Goal: Task Accomplishment & Management: Use online tool/utility

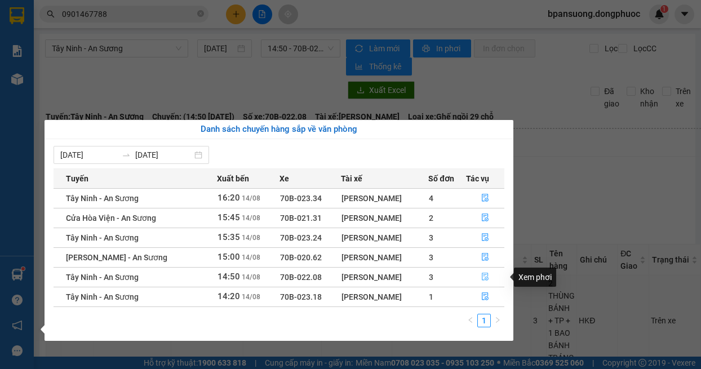
click at [482, 274] on icon "file-done" at bounding box center [485, 277] width 8 height 8
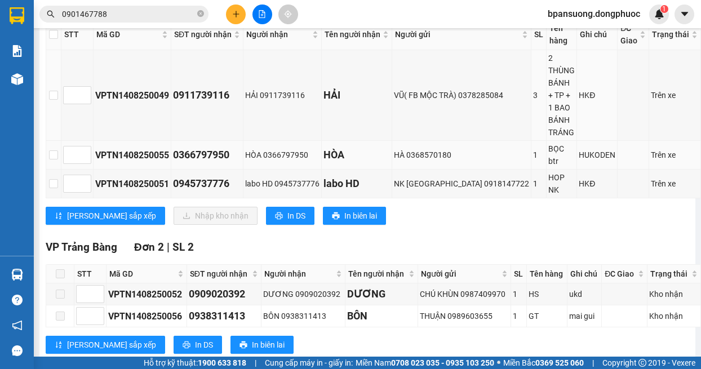
scroll to position [113, 0]
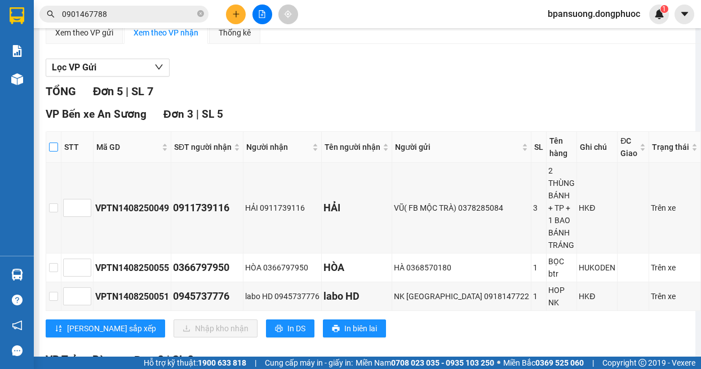
click at [58, 148] on input "checkbox" at bounding box center [53, 147] width 9 height 9
checkbox input "true"
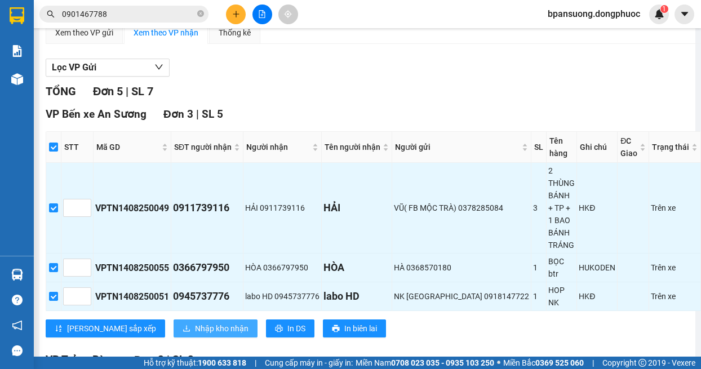
click at [195, 329] on span "Nhập kho nhận" at bounding box center [222, 328] width 54 height 12
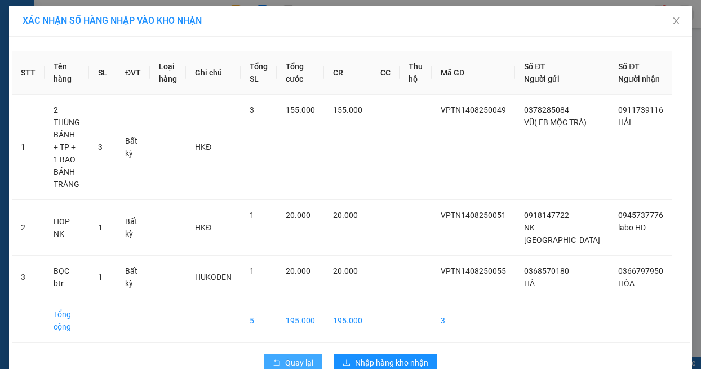
click at [302, 357] on span "Quay lại" at bounding box center [299, 363] width 28 height 12
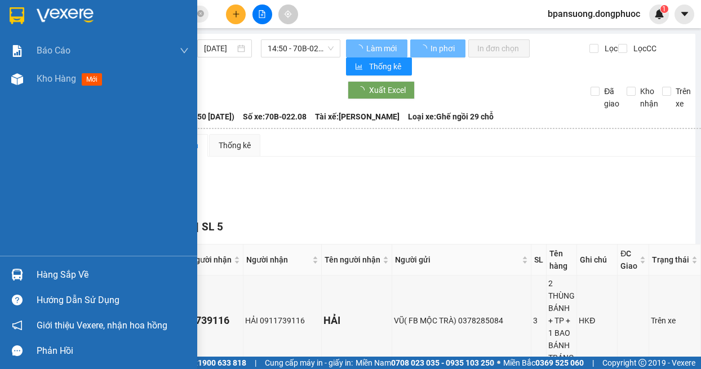
drag, startPoint x: 24, startPoint y: 274, endPoint x: 32, endPoint y: 249, distance: 26.0
click at [24, 273] on div at bounding box center [17, 275] width 20 height 20
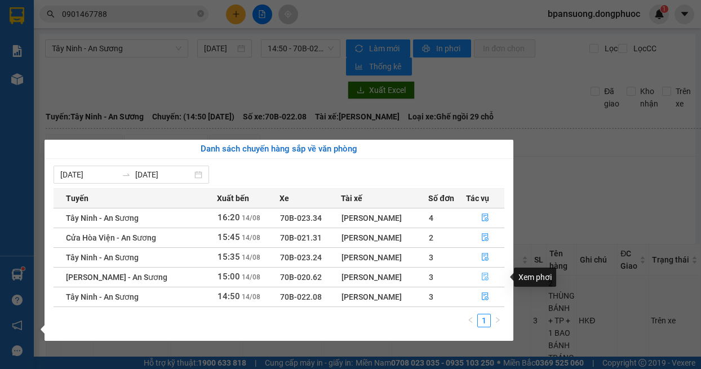
click at [487, 278] on icon "file-done" at bounding box center [485, 277] width 8 height 8
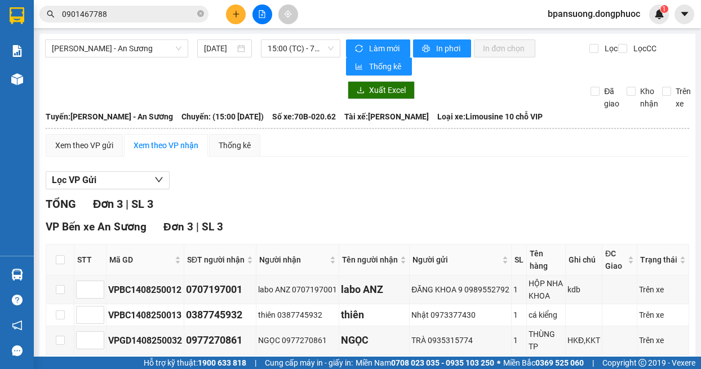
scroll to position [69, 0]
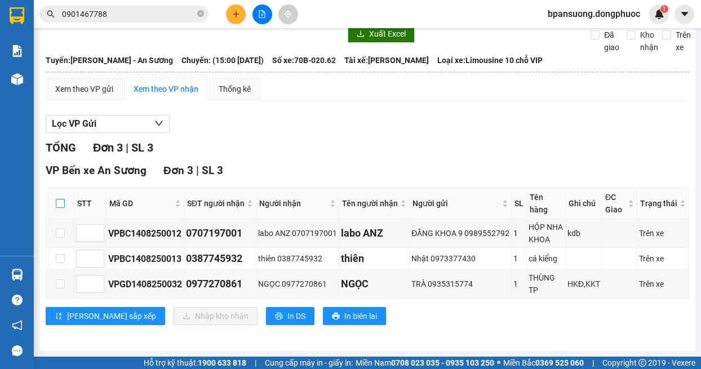
click at [60, 199] on input "checkbox" at bounding box center [60, 203] width 9 height 9
checkbox input "true"
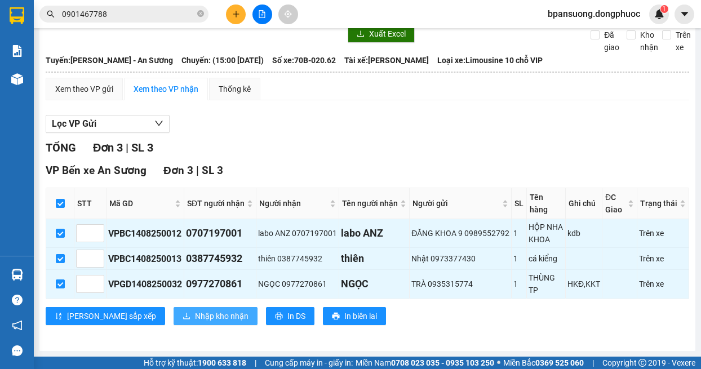
click at [195, 310] on span "Nhập kho nhận" at bounding box center [222, 316] width 54 height 12
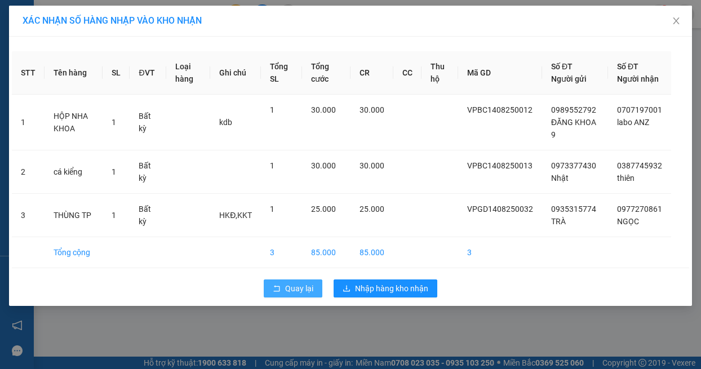
click at [292, 295] on span "Quay lại" at bounding box center [299, 288] width 28 height 12
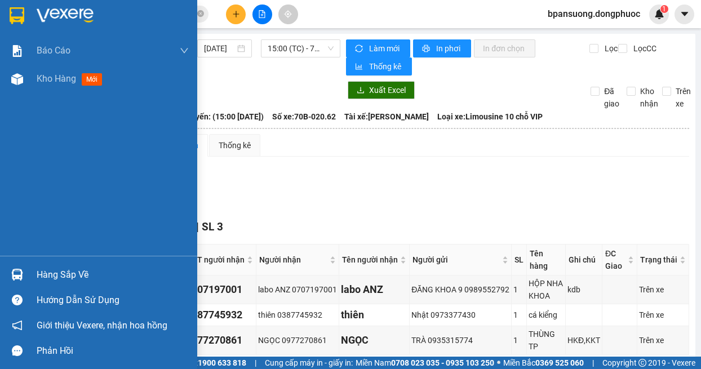
click at [10, 273] on div at bounding box center [17, 275] width 20 height 20
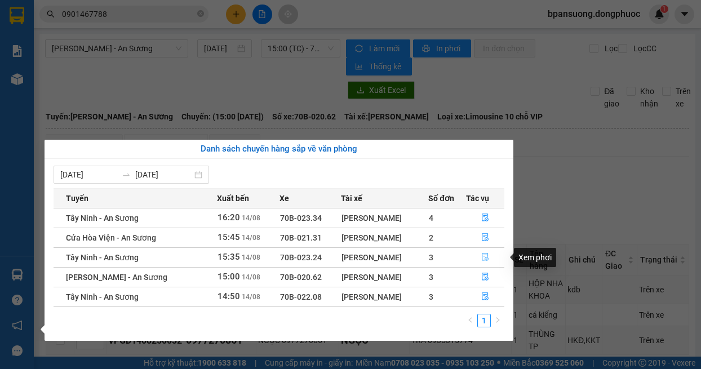
click at [488, 256] on icon "file-done" at bounding box center [485, 257] width 8 height 8
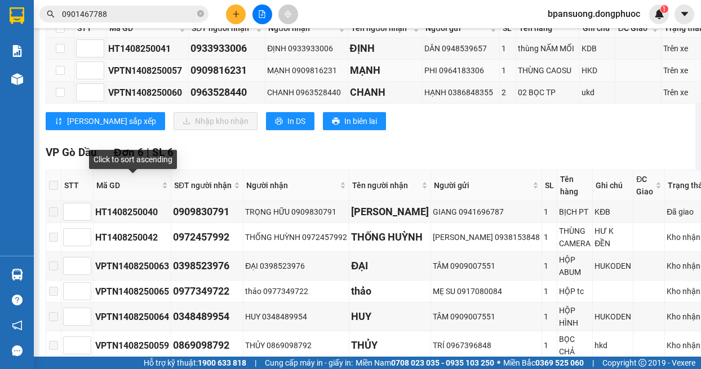
scroll to position [113, 0]
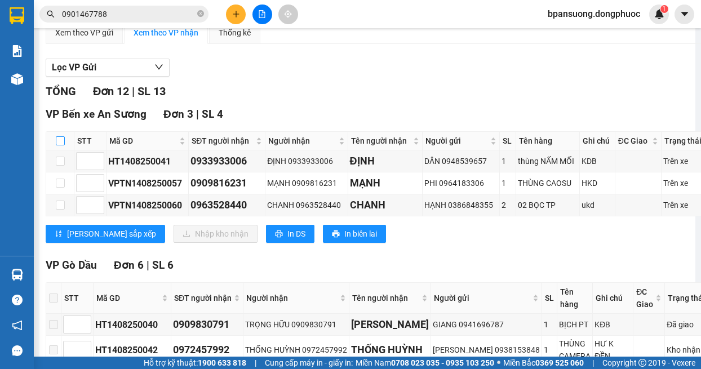
click at [63, 136] on input "checkbox" at bounding box center [60, 140] width 9 height 9
checkbox input "true"
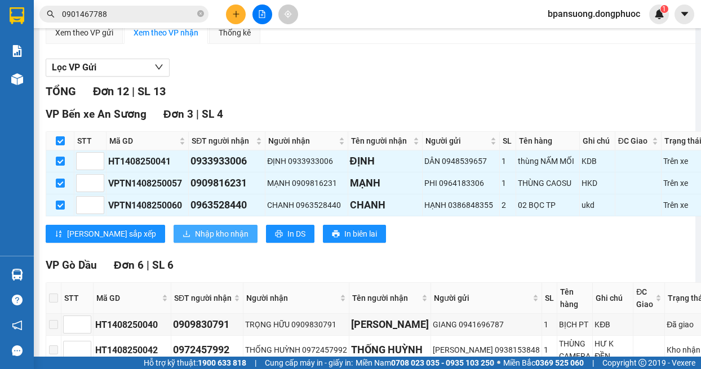
click at [195, 229] on span "Nhập kho nhận" at bounding box center [222, 234] width 54 height 12
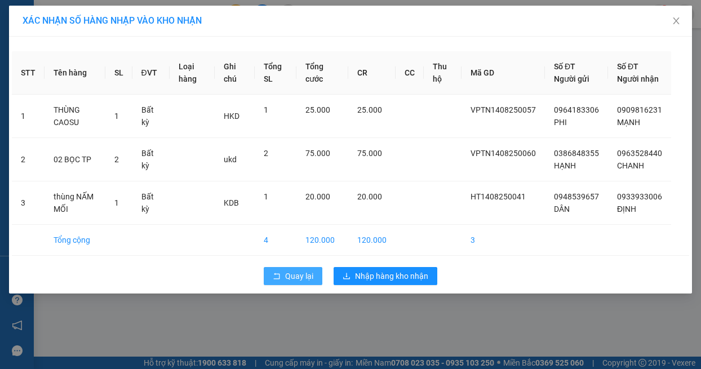
click at [283, 285] on button "Quay lại" at bounding box center [293, 276] width 59 height 18
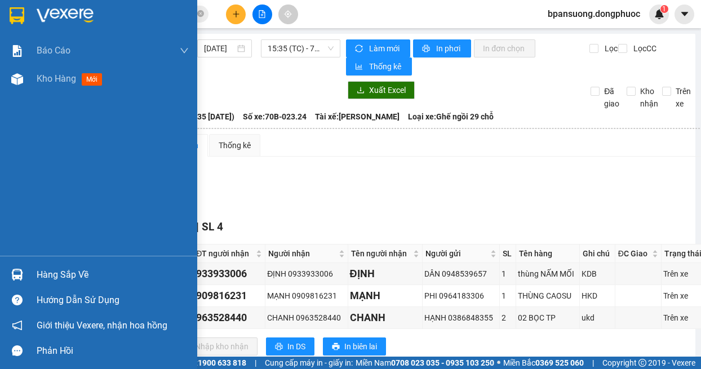
click at [27, 272] on div "Hàng sắp về" at bounding box center [98, 274] width 197 height 25
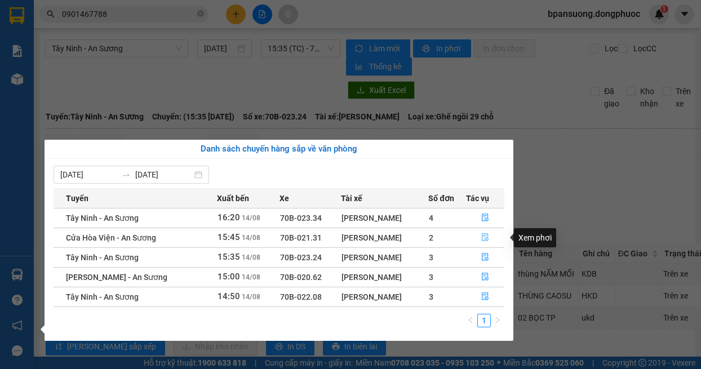
click at [493, 235] on button "button" at bounding box center [486, 238] width 38 height 18
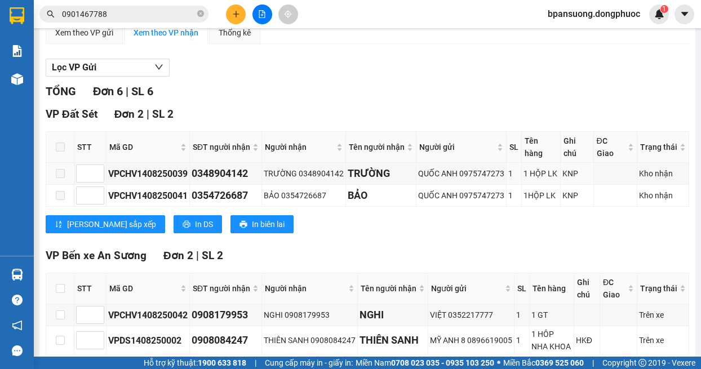
scroll to position [225, 0]
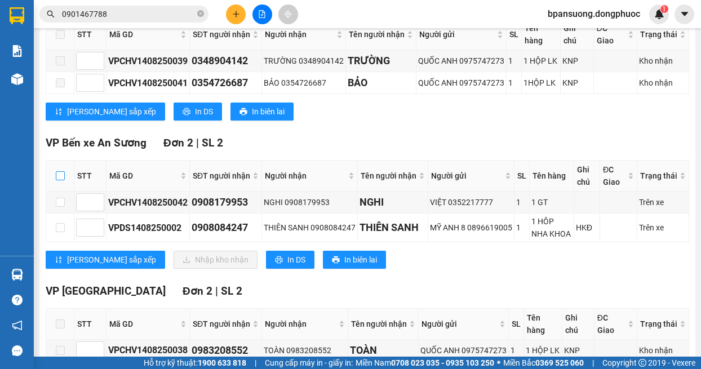
click at [59, 180] on input "checkbox" at bounding box center [60, 175] width 9 height 9
checkbox input "true"
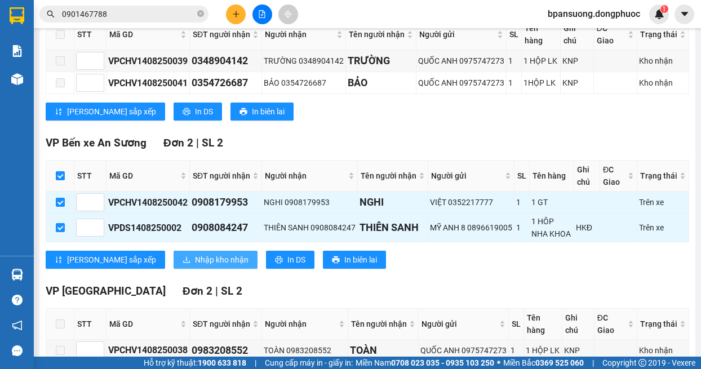
click at [195, 266] on span "Nhập kho nhận" at bounding box center [222, 260] width 54 height 12
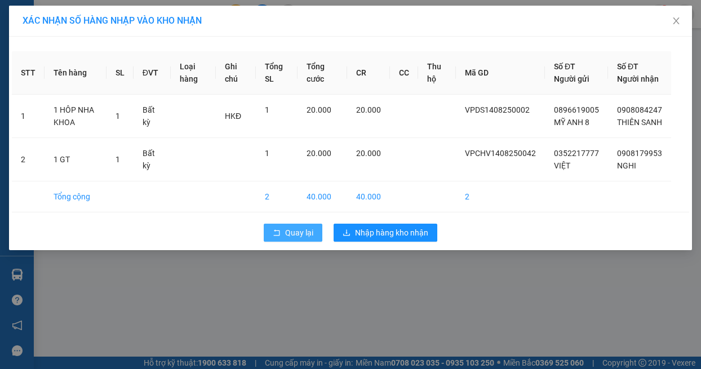
click at [271, 238] on button "Quay lại" at bounding box center [293, 233] width 59 height 18
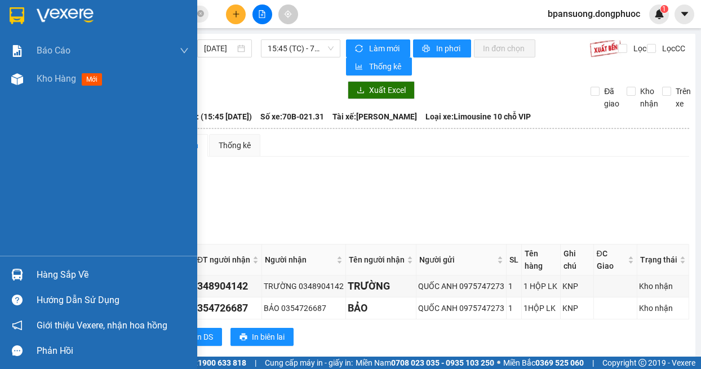
click at [25, 278] on div at bounding box center [17, 275] width 20 height 20
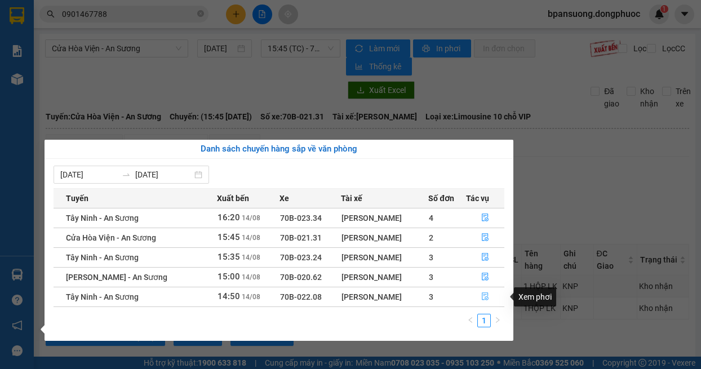
click at [485, 295] on icon "file-done" at bounding box center [485, 297] width 7 height 8
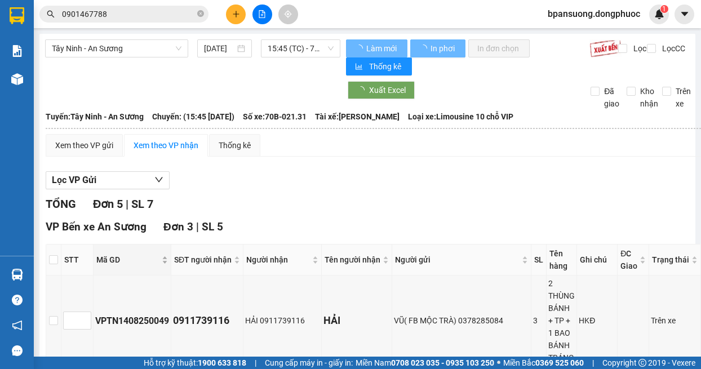
scroll to position [113, 0]
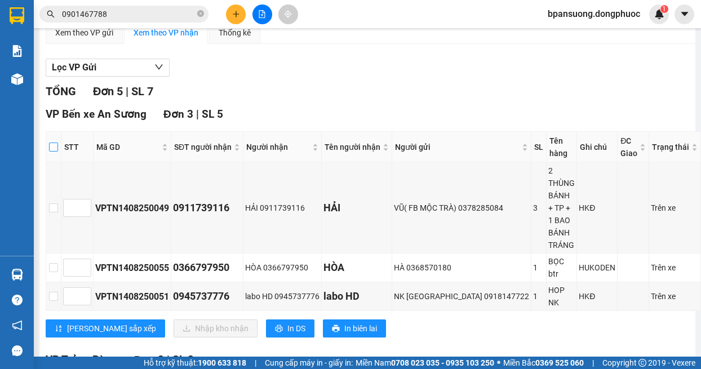
click at [57, 147] on input "checkbox" at bounding box center [53, 147] width 9 height 9
checkbox input "true"
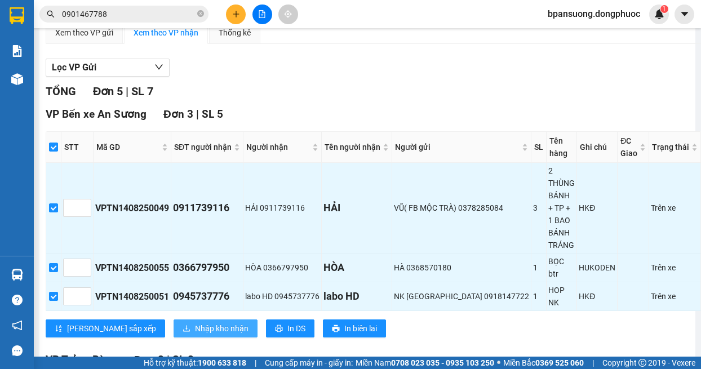
click at [195, 324] on span "Nhập kho nhận" at bounding box center [222, 328] width 54 height 12
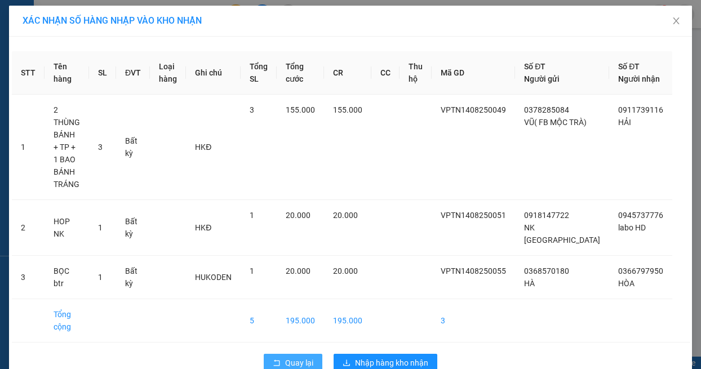
click at [283, 354] on button "Quay lại" at bounding box center [293, 363] width 59 height 18
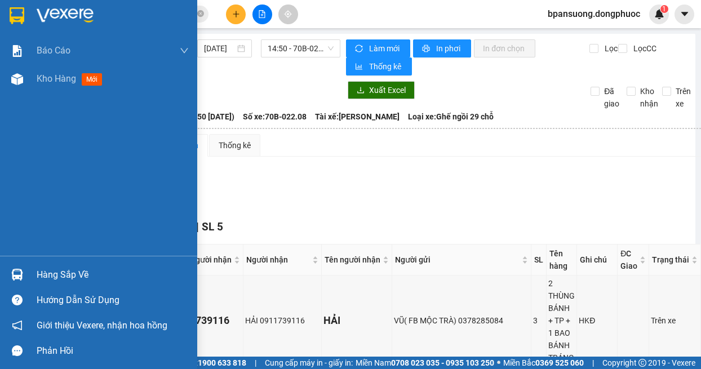
click at [17, 281] on div at bounding box center [17, 275] width 20 height 20
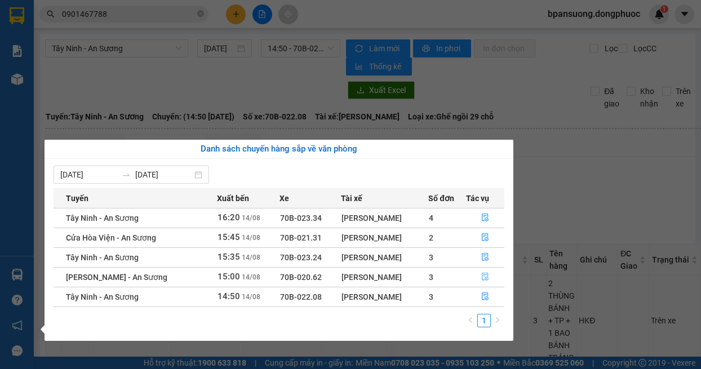
click at [481, 278] on icon "file-done" at bounding box center [485, 277] width 8 height 8
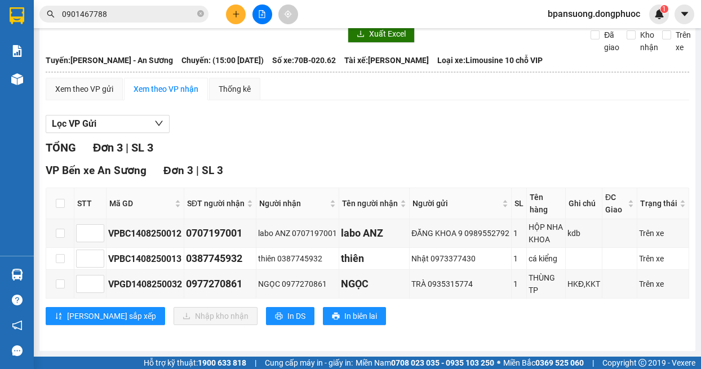
scroll to position [69, 0]
click at [60, 199] on input "checkbox" at bounding box center [60, 203] width 9 height 9
checkbox input "true"
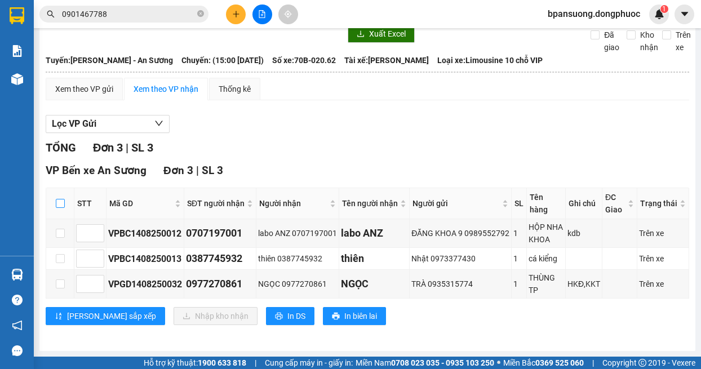
checkbox input "true"
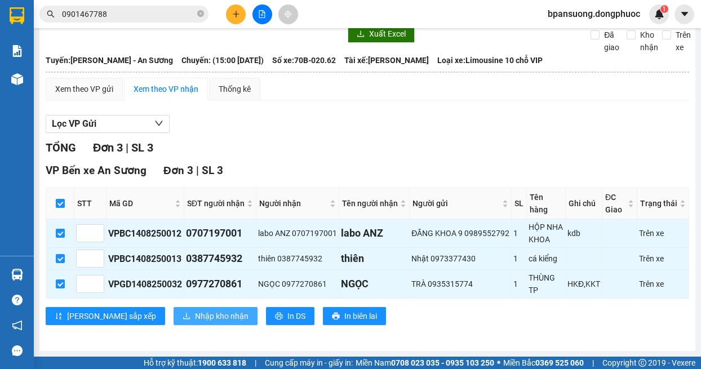
click at [195, 313] on span "Nhập kho nhận" at bounding box center [222, 316] width 54 height 12
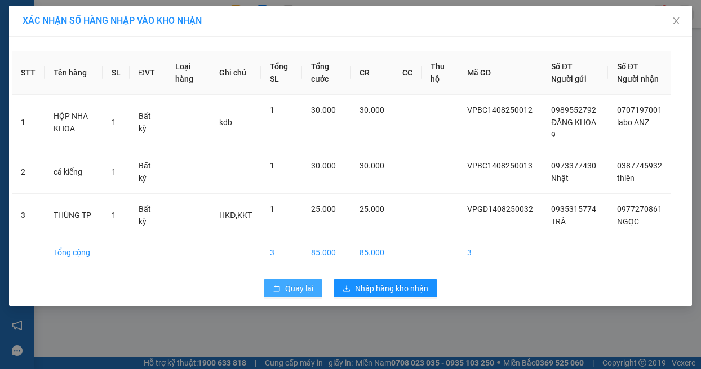
click at [277, 292] on icon "rollback" at bounding box center [277, 289] width 8 height 8
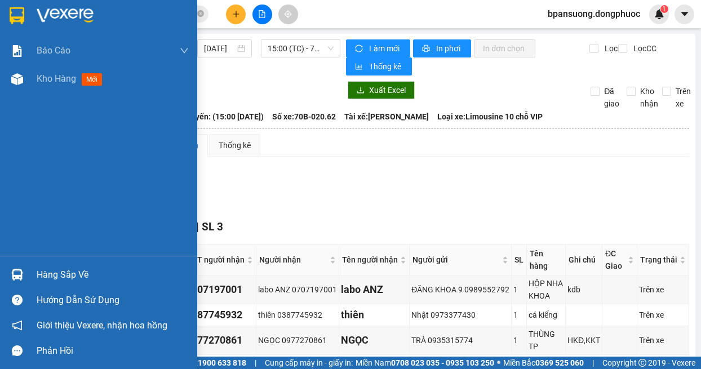
click at [8, 273] on div at bounding box center [17, 275] width 20 height 20
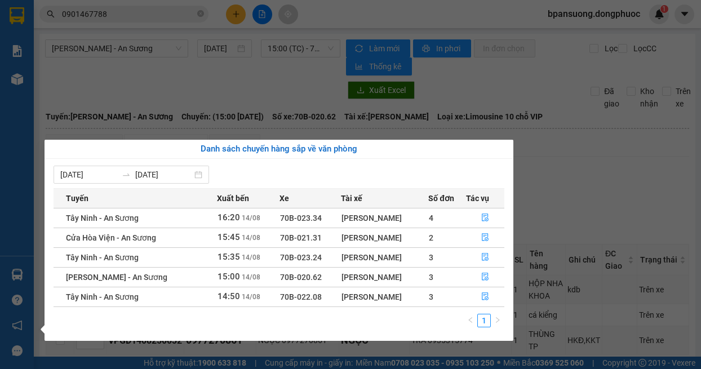
click at [272, 90] on section "Kết quả tìm kiếm ( 6 ) Bộ lọc Mã ĐH Trạng thái Món hàng Tổng cước Chưa cước Nhã…" at bounding box center [350, 184] width 701 height 369
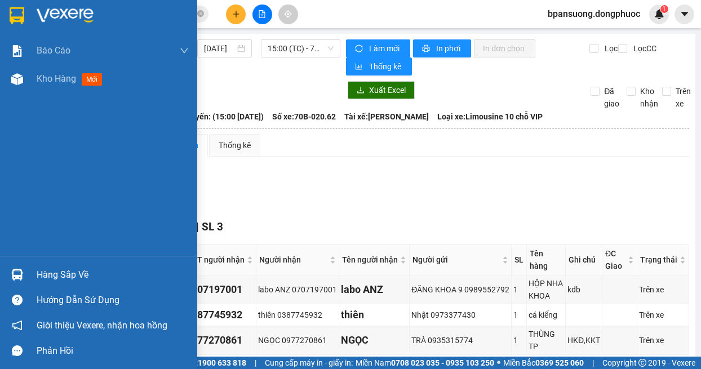
click at [21, 274] on img at bounding box center [17, 275] width 12 height 12
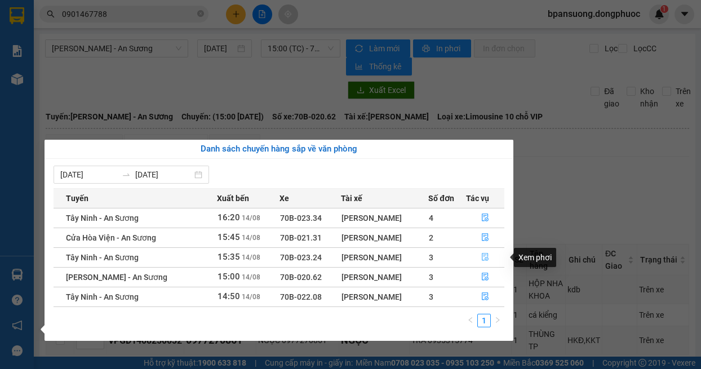
click at [486, 256] on icon "file-done" at bounding box center [485, 257] width 8 height 8
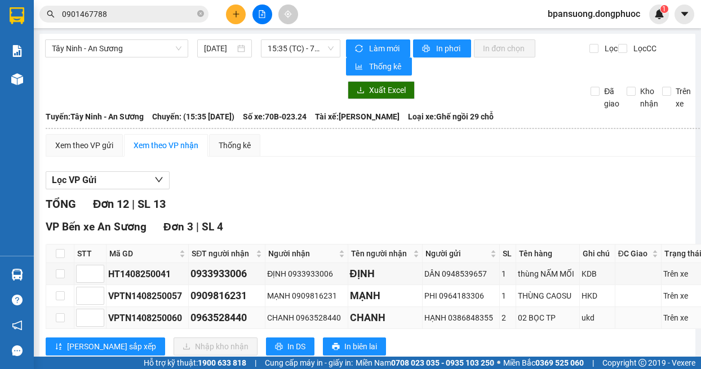
scroll to position [113, 0]
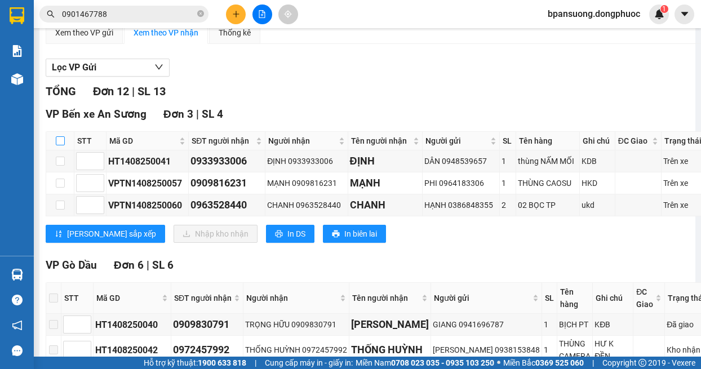
click at [64, 139] on input "checkbox" at bounding box center [60, 140] width 9 height 9
checkbox input "true"
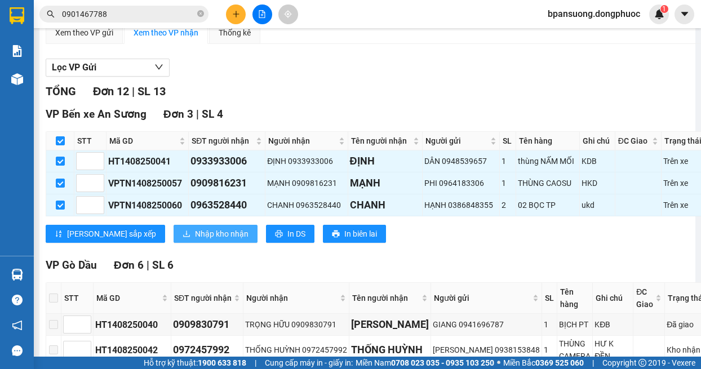
click at [195, 235] on span "Nhập kho nhận" at bounding box center [222, 234] width 54 height 12
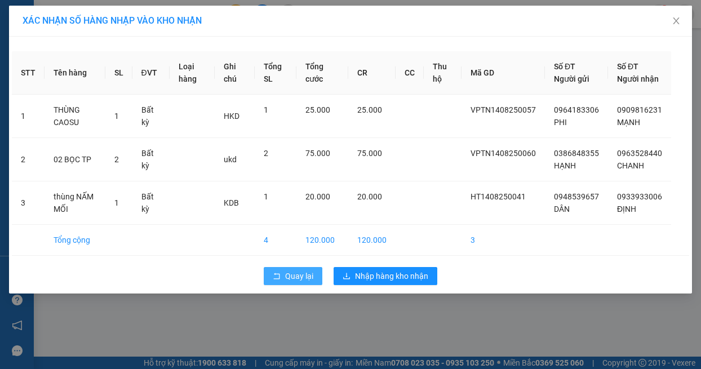
click at [283, 285] on button "Quay lại" at bounding box center [293, 276] width 59 height 18
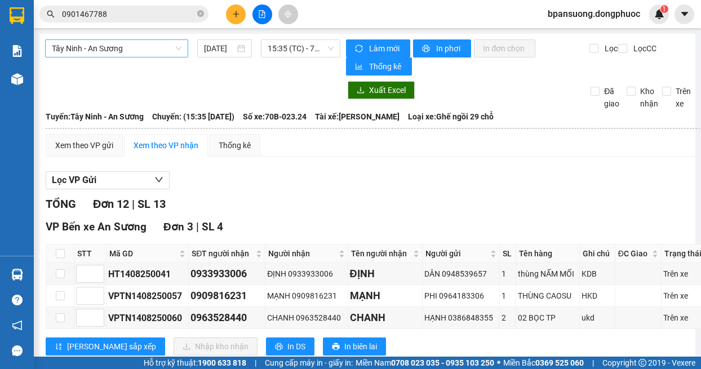
click at [149, 46] on span "Tây Ninh - An Sương" at bounding box center [117, 48] width 130 height 17
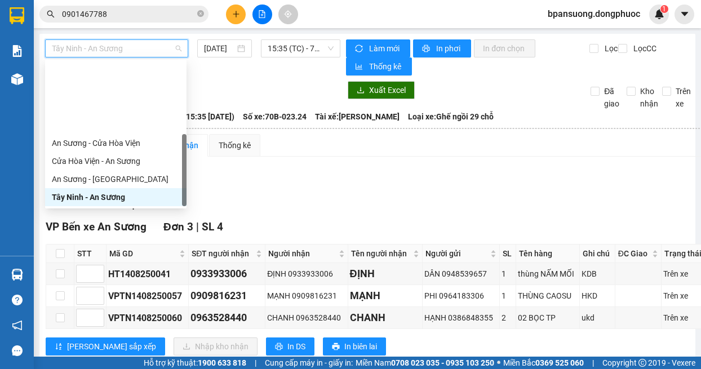
scroll to position [149, 0]
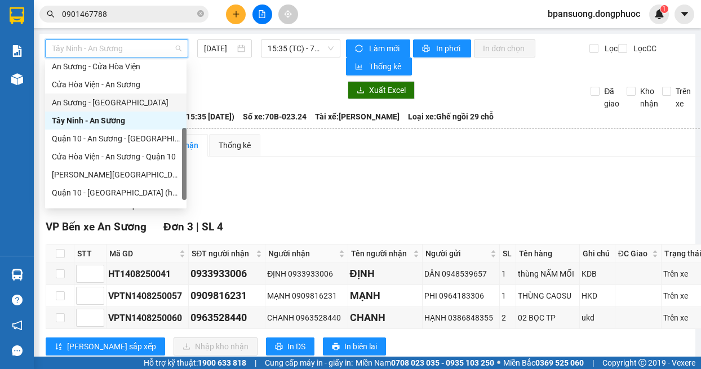
click at [98, 100] on div "An Sương - [GEOGRAPHIC_DATA]" at bounding box center [116, 102] width 128 height 12
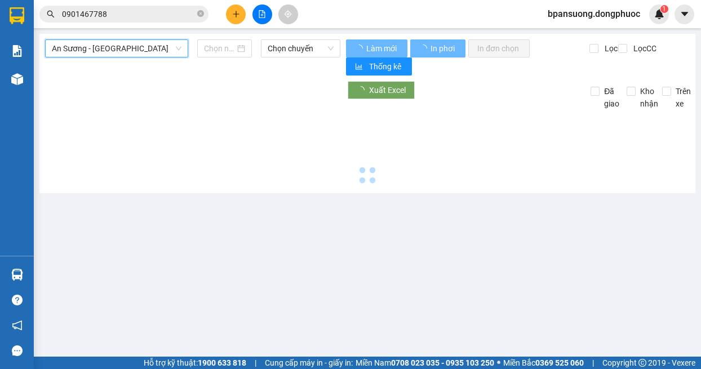
type input "[DATE]"
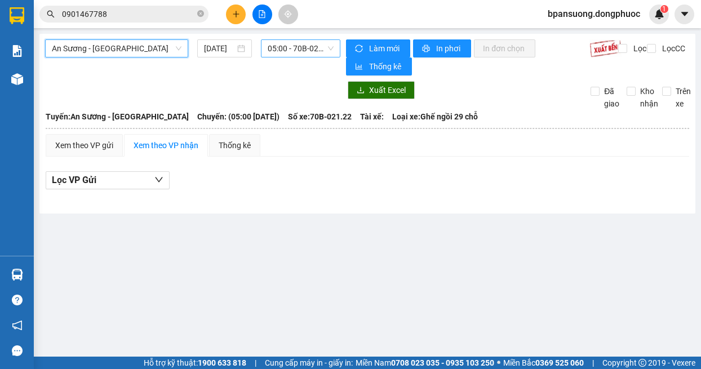
click at [266, 45] on div "05:00 - 70B-021.22" at bounding box center [301, 48] width 80 height 18
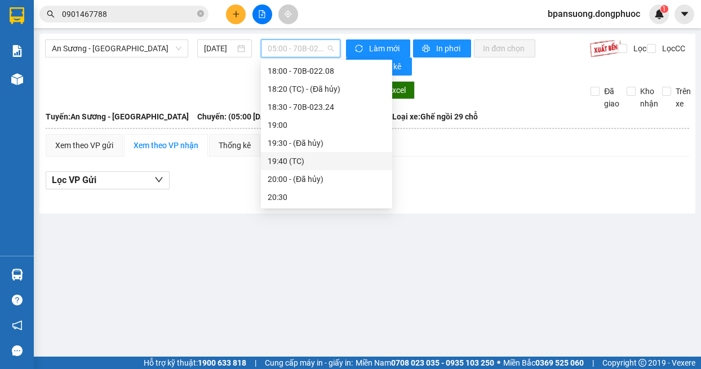
scroll to position [536, 0]
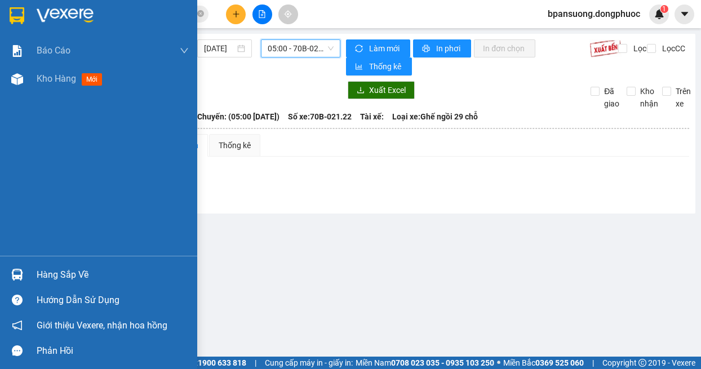
click at [17, 285] on div "Hàng sắp về" at bounding box center [98, 274] width 197 height 25
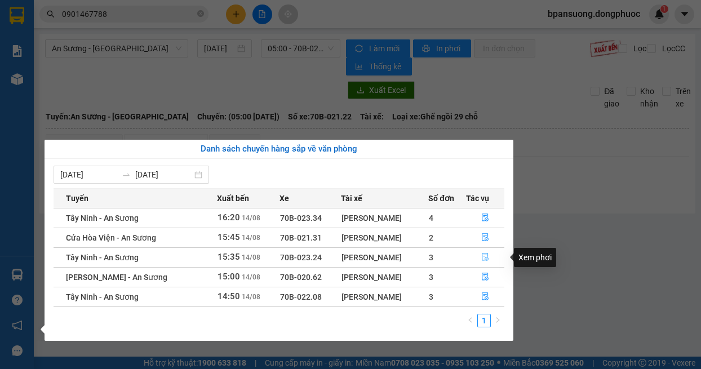
click at [481, 261] on icon "file-done" at bounding box center [485, 257] width 8 height 8
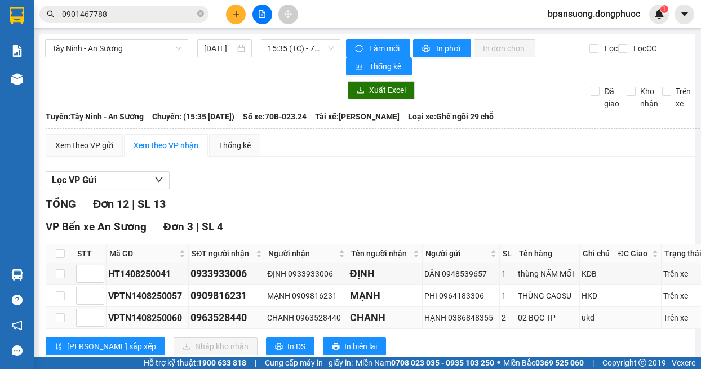
scroll to position [113, 0]
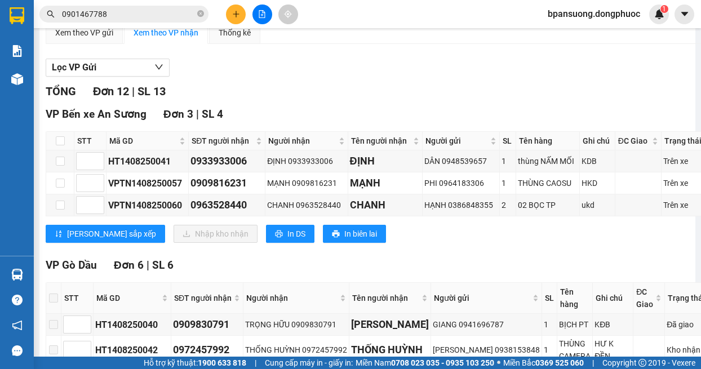
click at [65, 141] on th at bounding box center [60, 141] width 28 height 19
click at [59, 139] on input "checkbox" at bounding box center [60, 140] width 9 height 9
checkbox input "true"
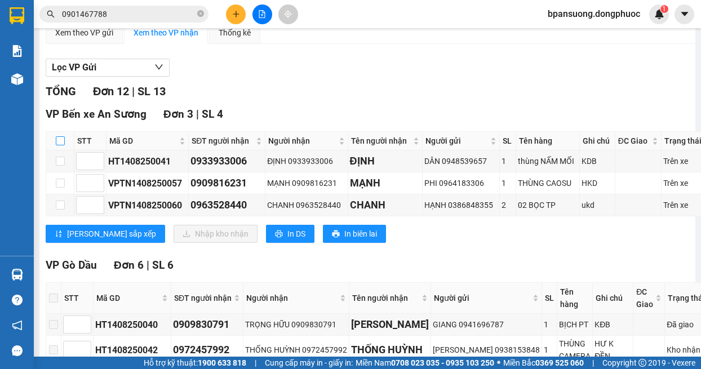
checkbox input "true"
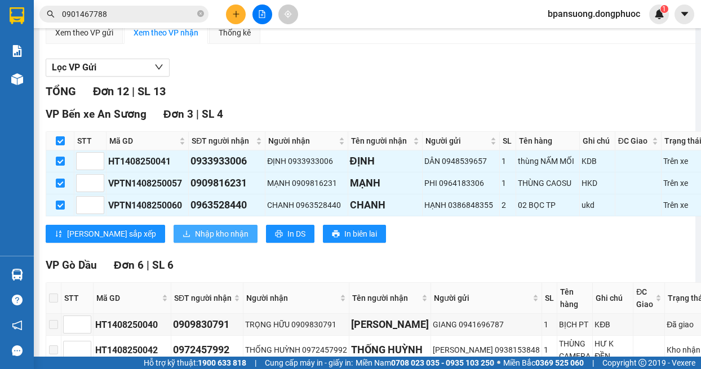
click at [195, 234] on span "Nhập kho nhận" at bounding box center [222, 234] width 54 height 12
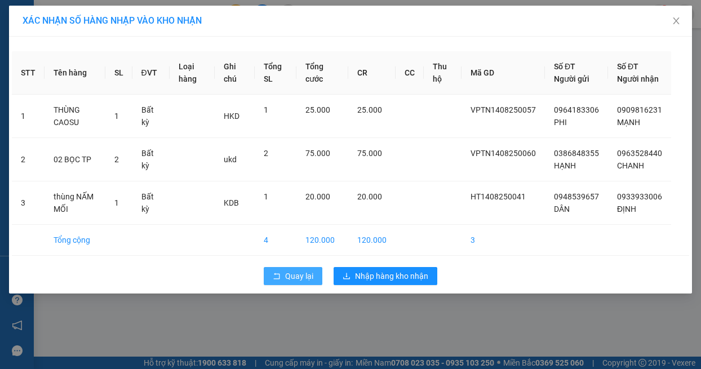
click at [286, 282] on span "Quay lại" at bounding box center [299, 276] width 28 height 12
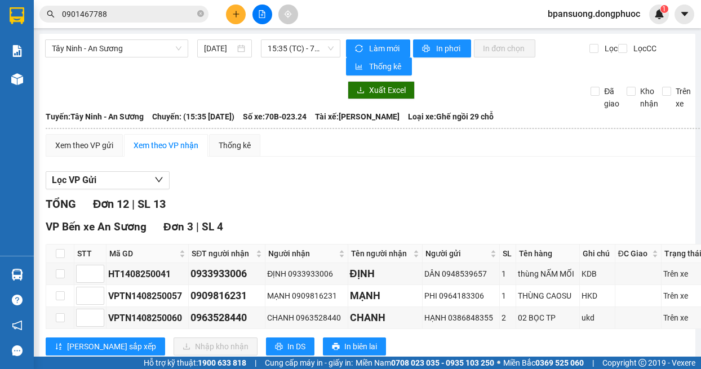
scroll to position [113, 0]
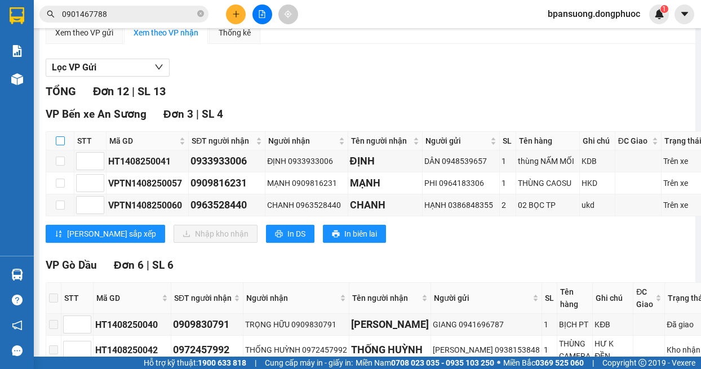
click at [60, 138] on input "checkbox" at bounding box center [60, 140] width 9 height 9
checkbox input "true"
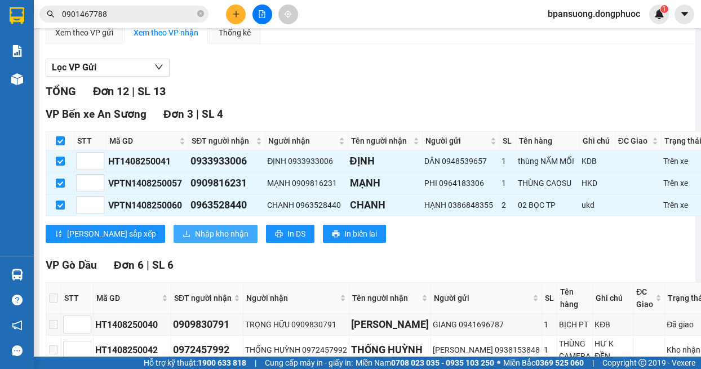
click at [195, 230] on span "Nhập kho nhận" at bounding box center [222, 234] width 54 height 12
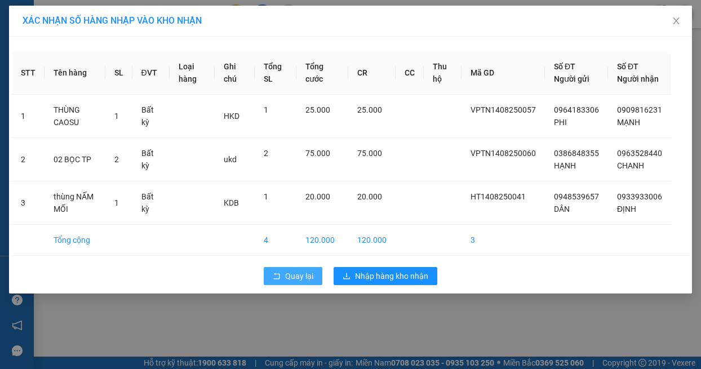
click at [279, 281] on span "rollback" at bounding box center [277, 276] width 8 height 9
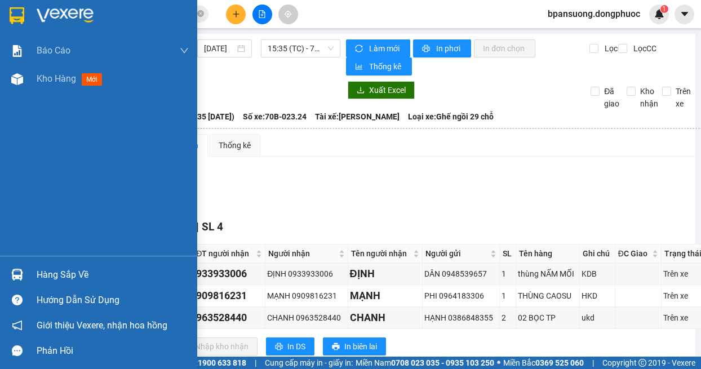
click at [26, 278] on div at bounding box center [17, 275] width 20 height 20
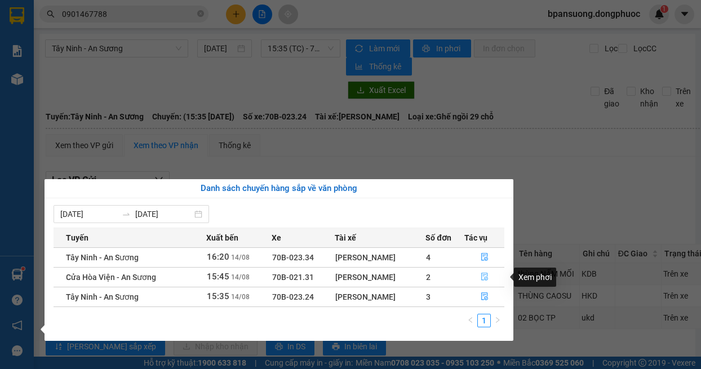
click at [491, 274] on button "button" at bounding box center [484, 277] width 39 height 18
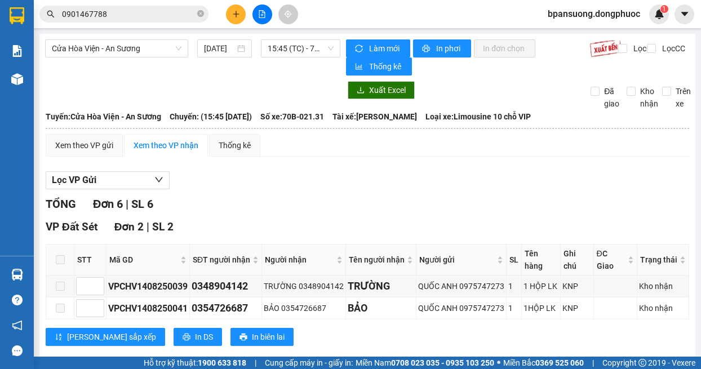
scroll to position [113, 0]
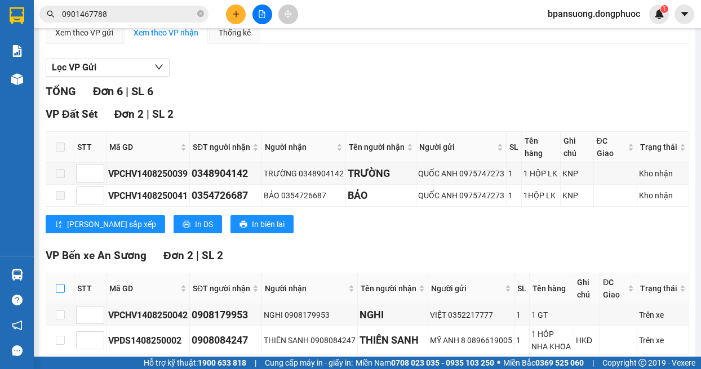
click at [61, 293] on input "checkbox" at bounding box center [60, 288] width 9 height 9
checkbox input "true"
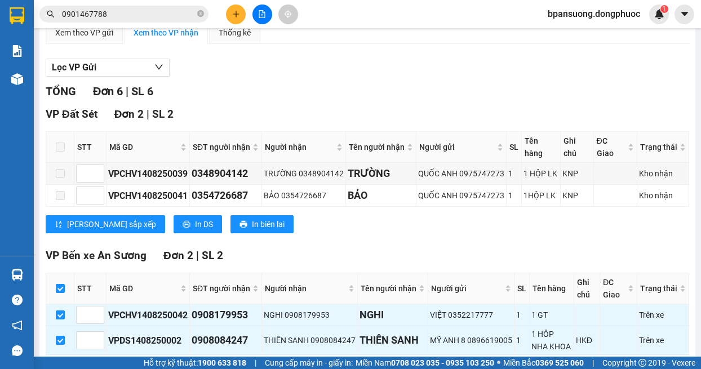
scroll to position [225, 0]
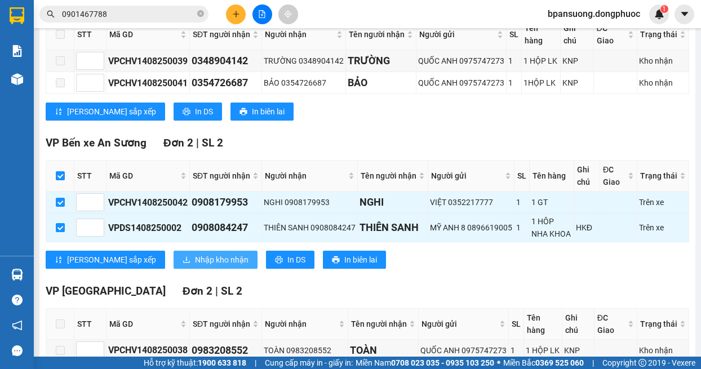
click at [174, 269] on button "Nhập kho nhận" at bounding box center [216, 260] width 84 height 18
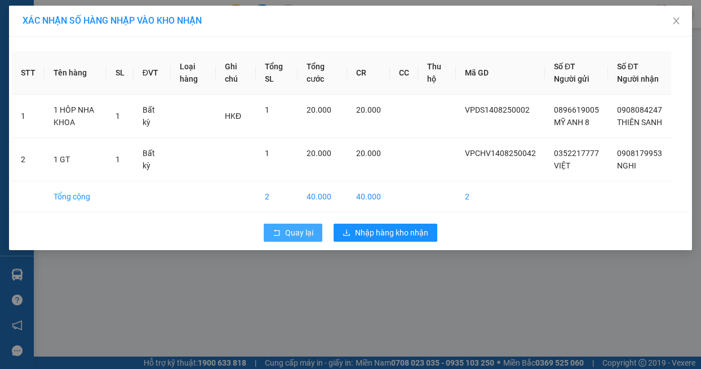
click at [291, 239] on span "Quay lại" at bounding box center [299, 233] width 28 height 12
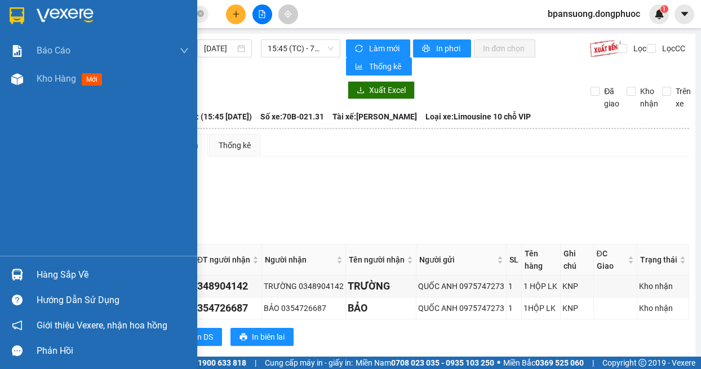
click at [17, 269] on img at bounding box center [17, 275] width 12 height 12
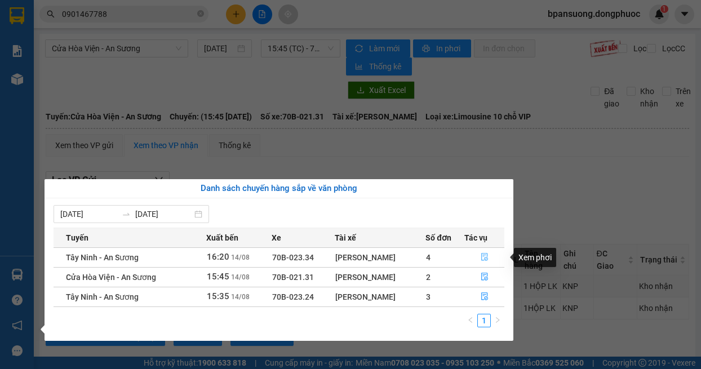
click at [485, 258] on icon "file-done" at bounding box center [484, 258] width 7 height 8
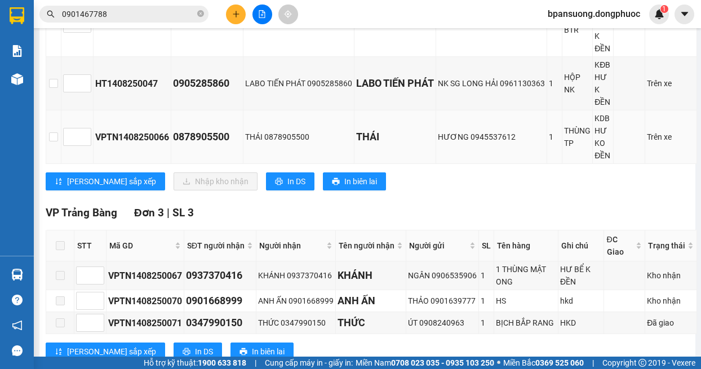
scroll to position [113, 0]
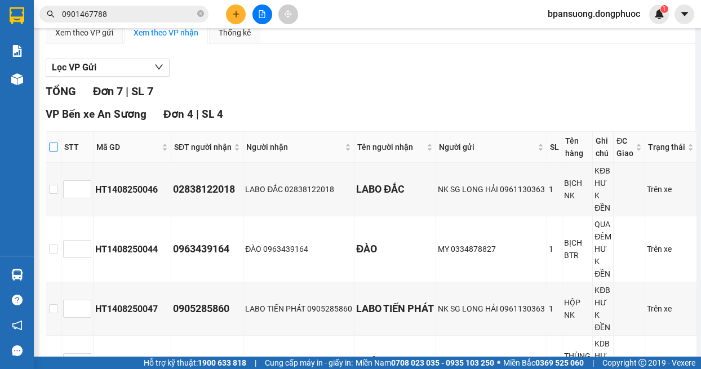
click at [51, 144] on input "checkbox" at bounding box center [53, 147] width 9 height 9
checkbox input "true"
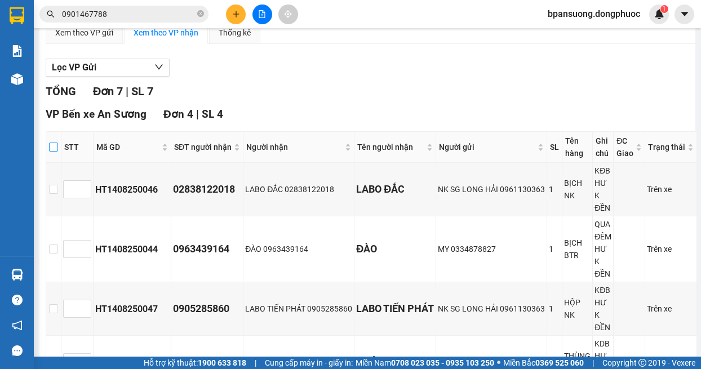
checkbox input "true"
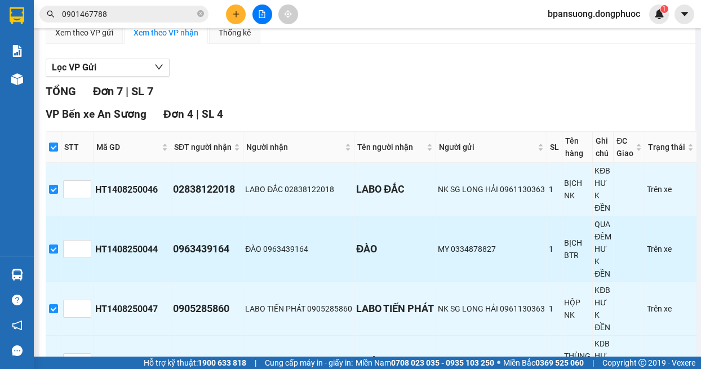
scroll to position [225, 0]
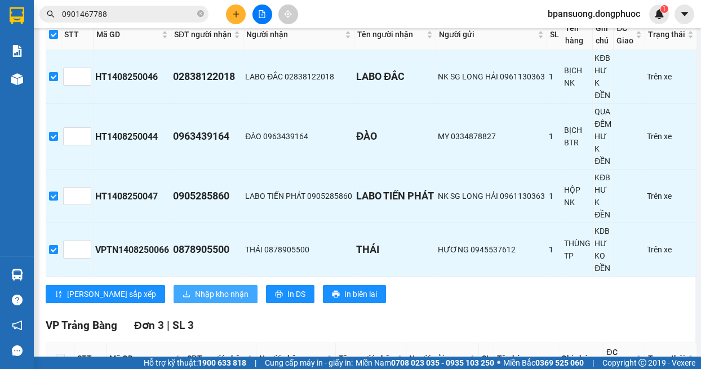
click at [195, 295] on span "Nhập kho nhận" at bounding box center [222, 294] width 54 height 12
